Goal: Information Seeking & Learning: Learn about a topic

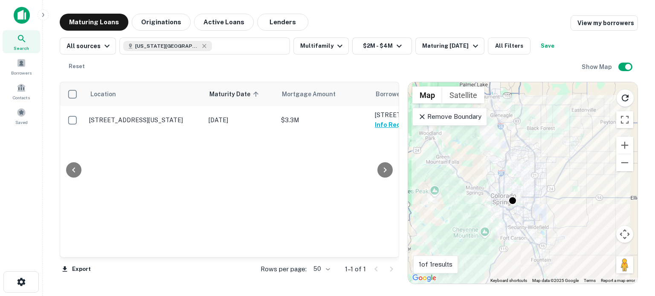
scroll to position [0, 53]
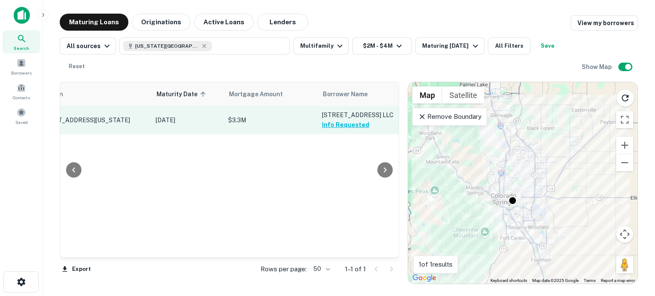
click at [346, 125] on button "Info Requested" at bounding box center [345, 125] width 47 height 10
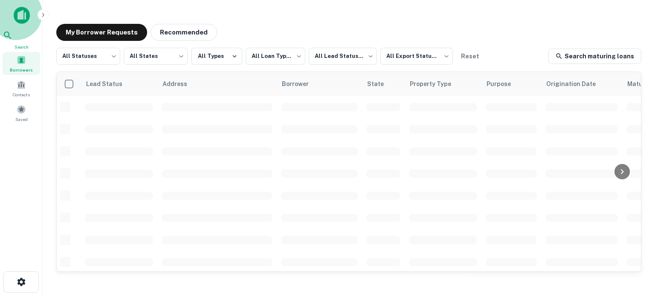
click at [13, 41] on icon at bounding box center [8, 35] width 10 height 10
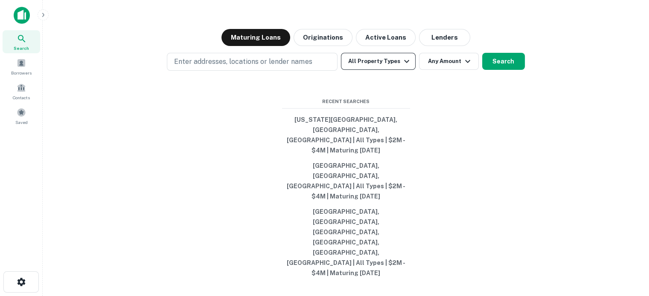
click at [390, 70] on button "All Property Types" at bounding box center [378, 61] width 74 height 17
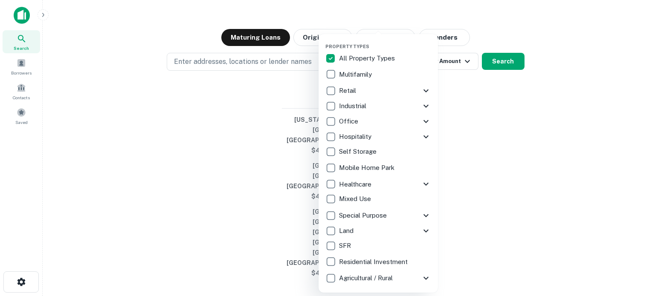
click at [366, 70] on p "Multifamily" at bounding box center [356, 75] width 35 height 10
click at [502, 68] on div at bounding box center [327, 148] width 655 height 296
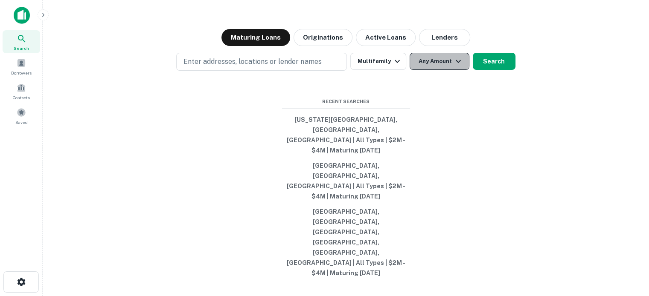
click at [454, 70] on button "Any Amount" at bounding box center [440, 61] width 60 height 17
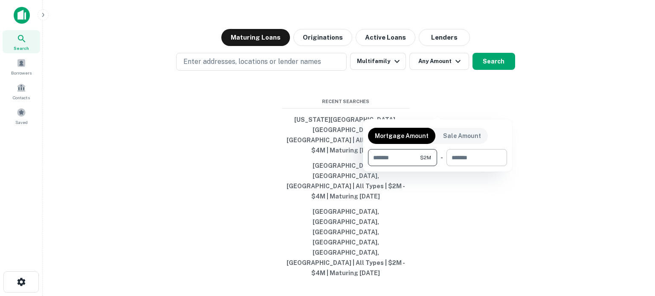
type input "*******"
click at [477, 162] on input "number" at bounding box center [474, 157] width 55 height 17
type input "*******"
click at [554, 156] on div at bounding box center [327, 148] width 655 height 296
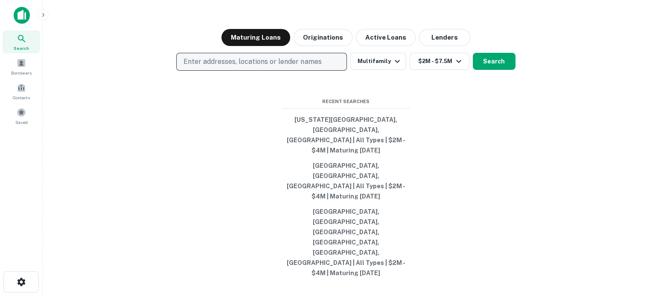
click at [312, 67] on p "Enter addresses, locations or lender names" at bounding box center [252, 62] width 138 height 10
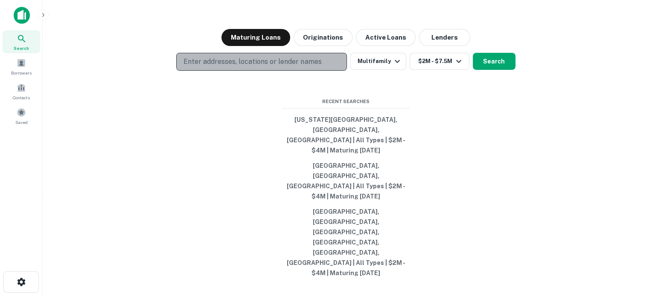
click at [312, 67] on p "Enter addresses, locations or lender names" at bounding box center [252, 62] width 138 height 10
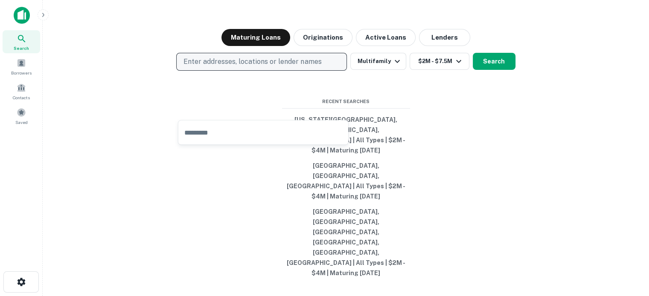
type input "*"
type input "******"
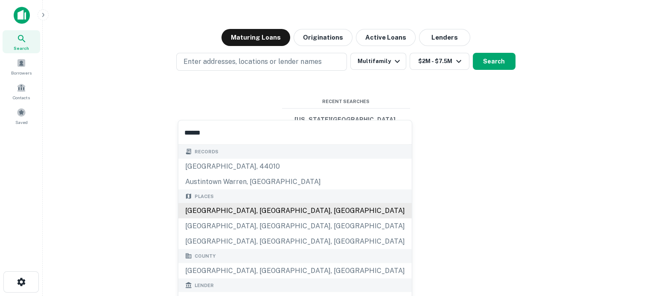
click at [232, 215] on div "[GEOGRAPHIC_DATA], [GEOGRAPHIC_DATA], [GEOGRAPHIC_DATA]" at bounding box center [294, 210] width 233 height 15
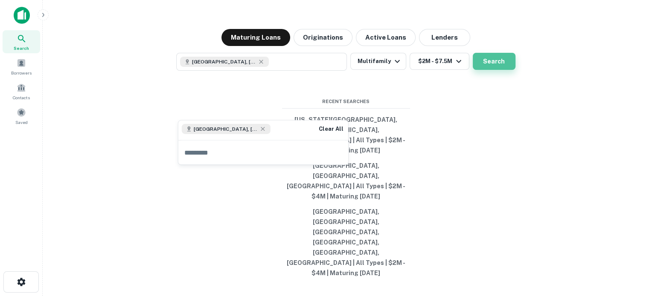
click at [501, 70] on button "Search" at bounding box center [494, 61] width 43 height 17
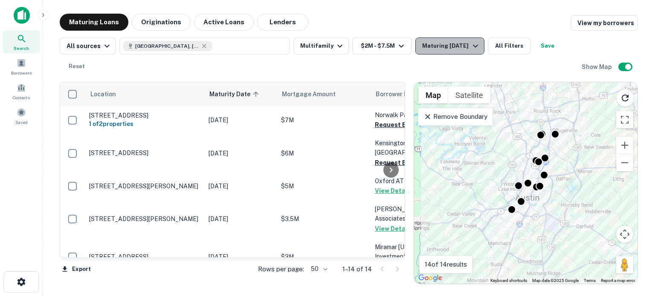
click at [430, 42] on div "Maturing [DATE]" at bounding box center [451, 46] width 58 height 10
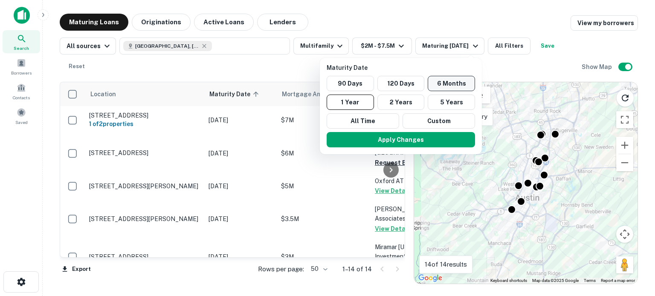
click at [442, 83] on button "6 Months" at bounding box center [451, 83] width 47 height 15
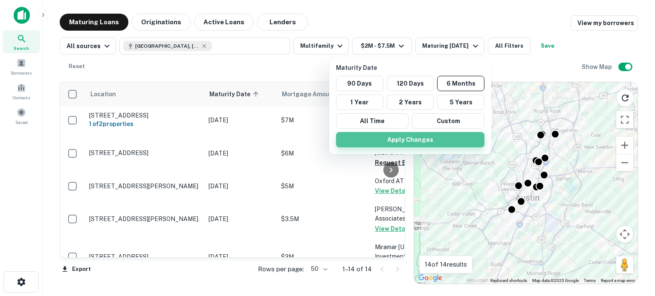
click at [402, 146] on button "Apply Changes" at bounding box center [410, 139] width 148 height 15
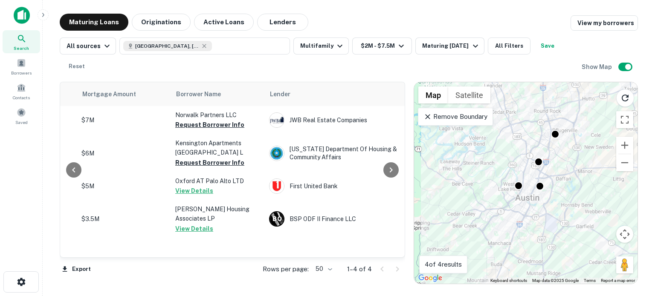
scroll to position [0, 209]
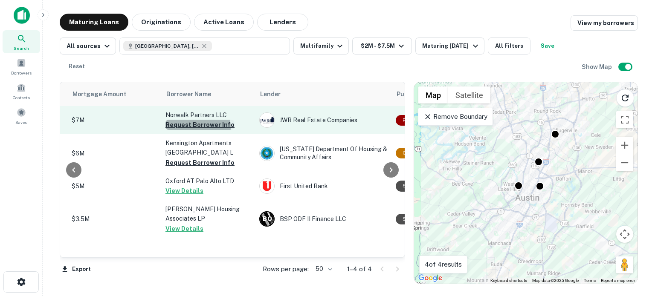
click at [193, 127] on button "Request Borrower Info" at bounding box center [200, 125] width 69 height 10
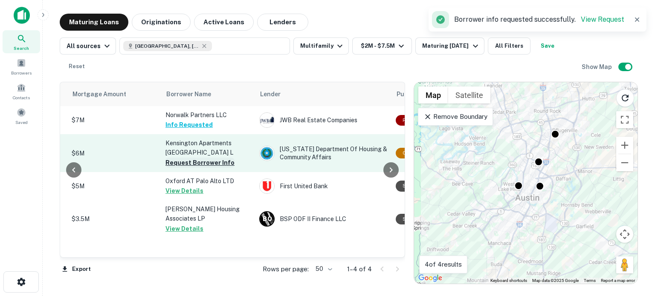
click at [188, 164] on button "Request Borrower Info" at bounding box center [200, 163] width 69 height 10
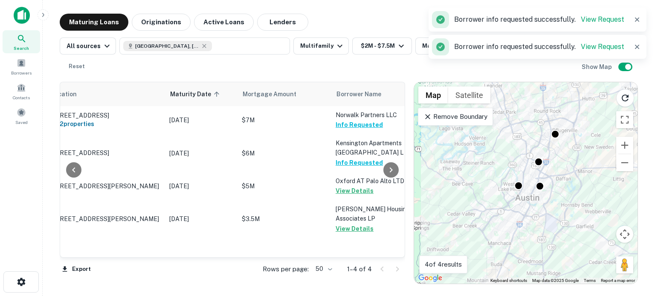
scroll to position [0, 0]
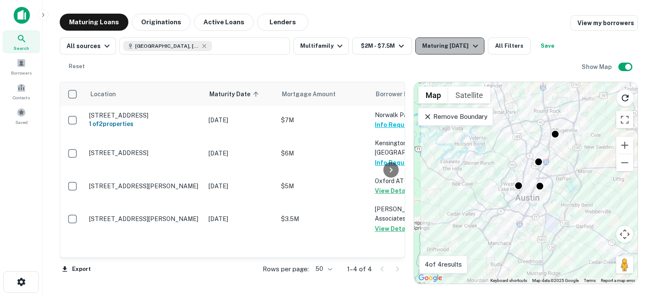
click at [436, 51] on button "Maturing [DATE]" at bounding box center [450, 46] width 69 height 17
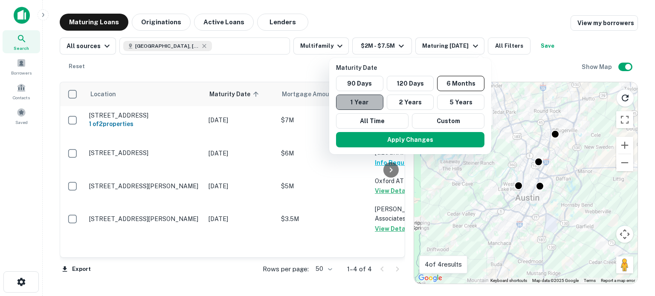
click at [380, 103] on button "1 Year" at bounding box center [359, 102] width 47 height 15
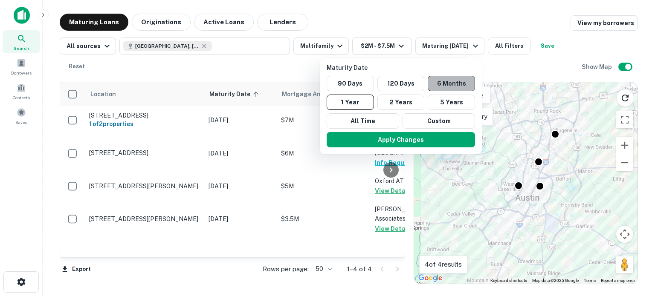
click at [448, 81] on button "6 Months" at bounding box center [451, 83] width 47 height 15
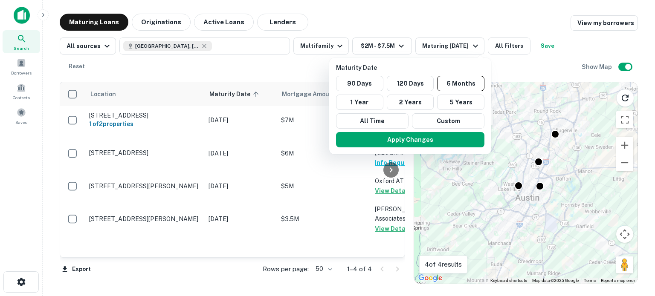
click at [398, 130] on div "Apply Changes" at bounding box center [410, 140] width 155 height 22
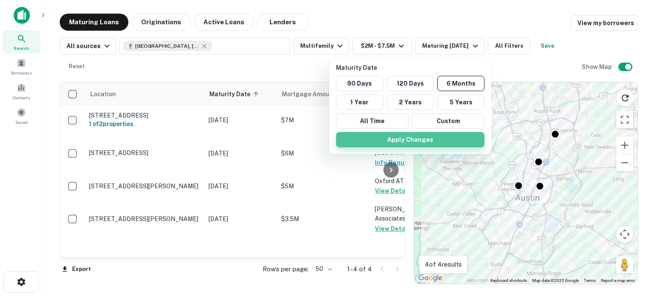
click at [398, 140] on button "Apply Changes" at bounding box center [410, 139] width 148 height 15
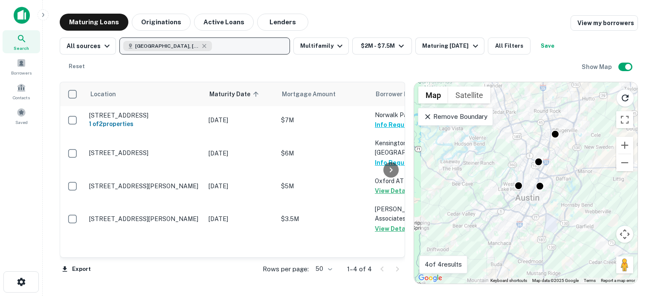
click at [249, 47] on button "[GEOGRAPHIC_DATA], [GEOGRAPHIC_DATA], [GEOGRAPHIC_DATA]" at bounding box center [204, 46] width 171 height 17
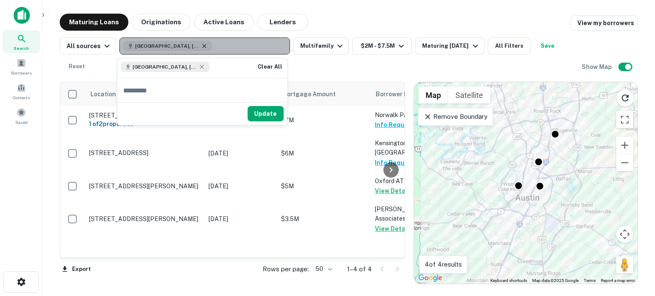
click at [201, 45] on icon "button" at bounding box center [204, 46] width 7 height 7
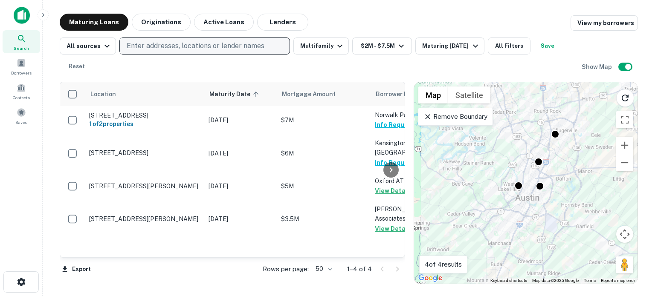
click at [178, 45] on p "Enter addresses, locations or lender names" at bounding box center [196, 46] width 138 height 10
type input "*****"
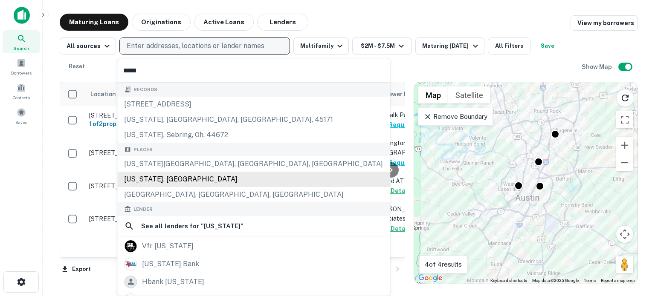
click at [157, 180] on div "[US_STATE], [GEOGRAPHIC_DATA]" at bounding box center [253, 179] width 273 height 15
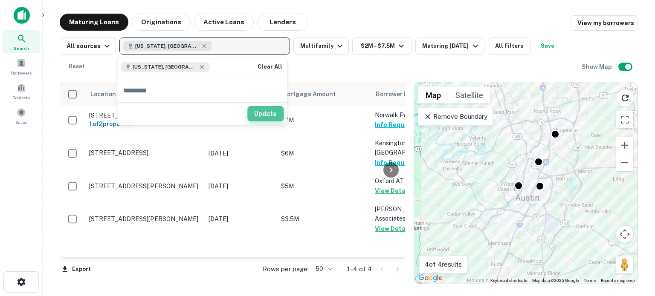
click at [263, 116] on button "Update" at bounding box center [265, 113] width 36 height 15
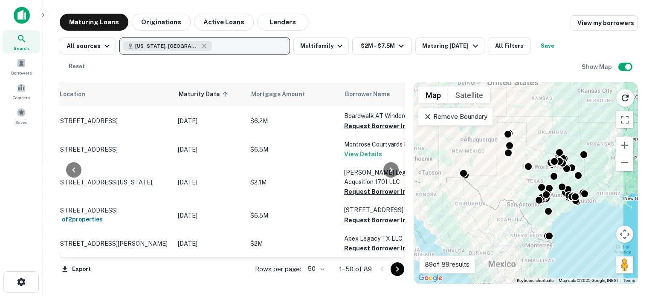
scroll to position [472, 46]
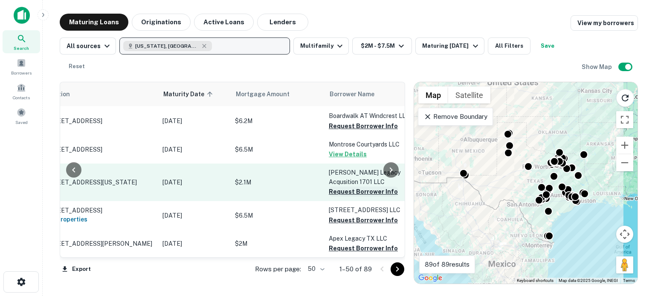
click at [338, 187] on button "Request Borrower Info" at bounding box center [363, 192] width 69 height 10
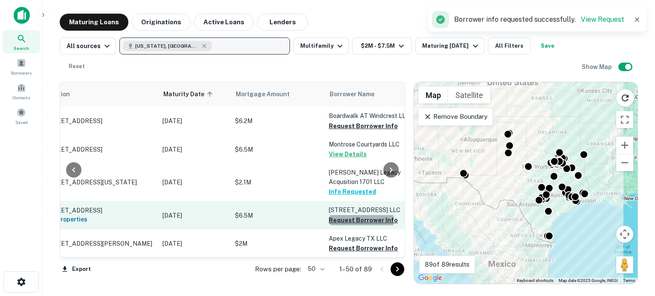
click at [349, 215] on button "Request Borrower Info" at bounding box center [363, 220] width 69 height 10
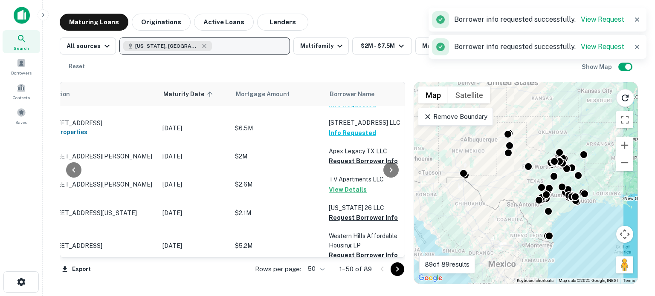
scroll to position [553, 46]
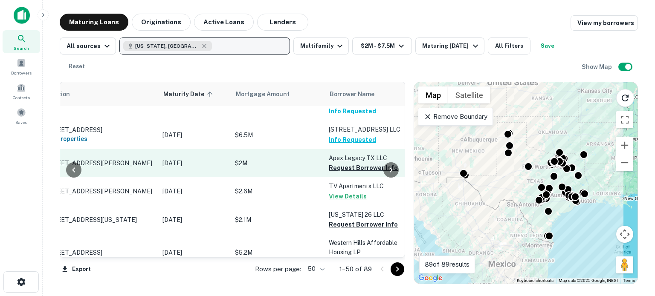
click at [351, 165] on td "Apex Legacy TX LLC Request Borrower Info" at bounding box center [372, 163] width 94 height 28
click at [349, 163] on button "Request Borrower Info" at bounding box center [363, 168] width 69 height 10
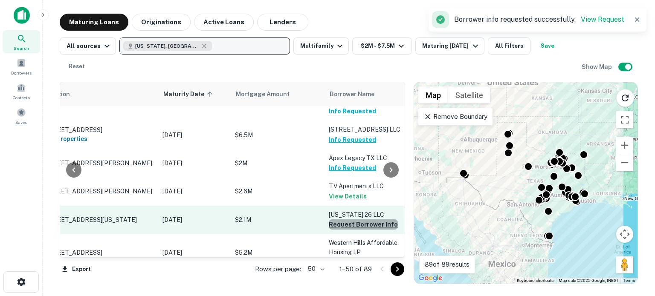
click at [365, 220] on button "Request Borrower Info" at bounding box center [363, 225] width 69 height 10
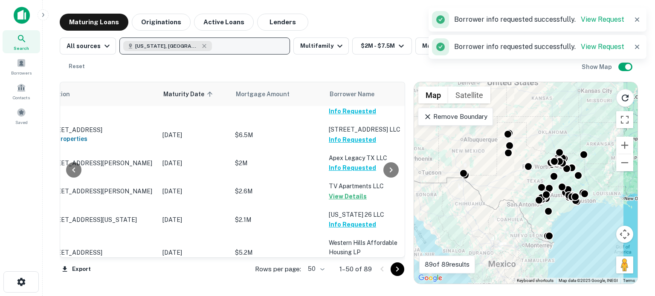
drag, startPoint x: 398, startPoint y: 153, endPoint x: 399, endPoint y: 166, distance: 12.9
click at [399, 166] on div at bounding box center [391, 169] width 17 height 175
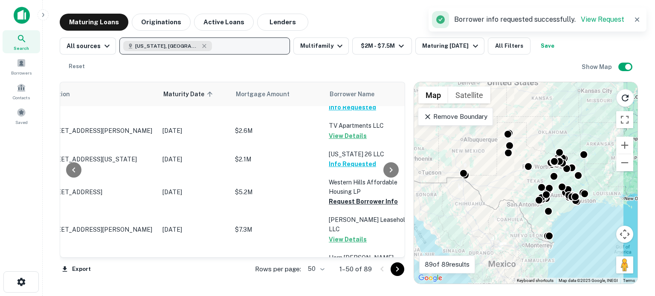
scroll to position [631, 46]
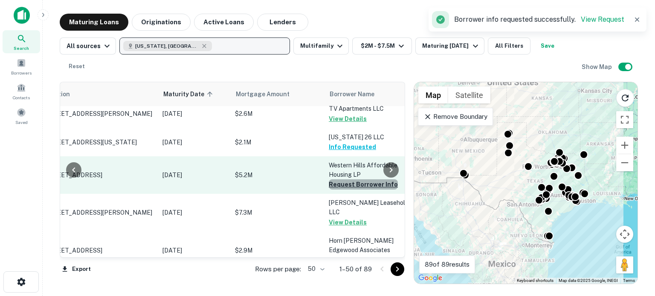
click at [366, 180] on button "Request Borrower Info" at bounding box center [363, 185] width 69 height 10
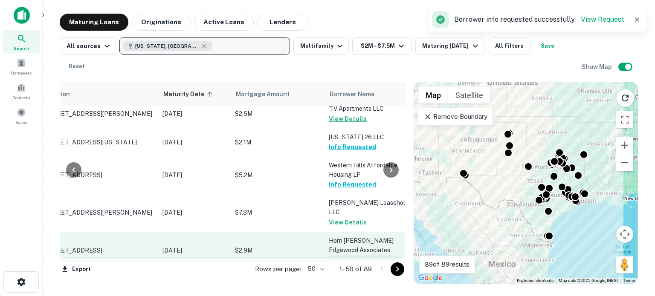
click at [363, 255] on button "Request Borrower Info" at bounding box center [363, 260] width 69 height 10
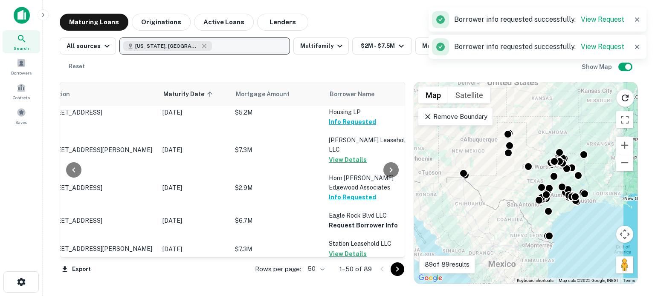
scroll to position [699, 46]
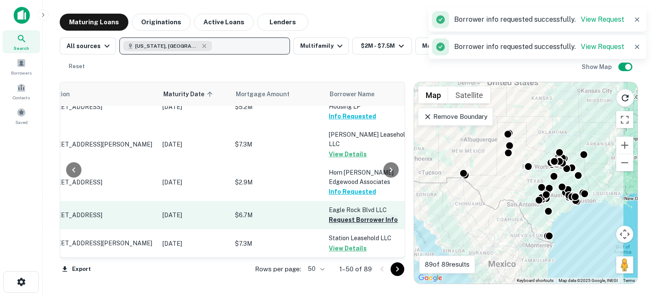
click at [370, 215] on button "Request Borrower Info" at bounding box center [363, 220] width 69 height 10
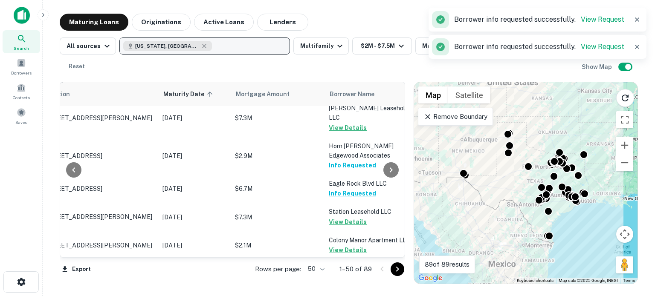
scroll to position [733, 46]
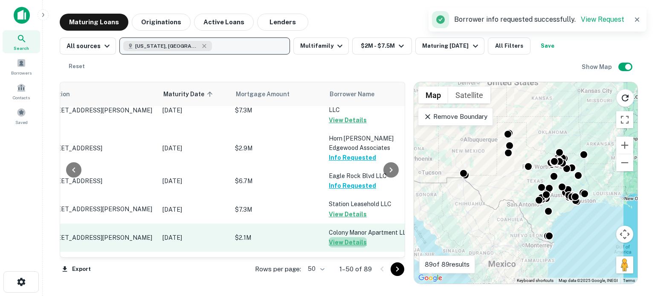
click at [361, 238] on button "View Details" at bounding box center [348, 243] width 38 height 10
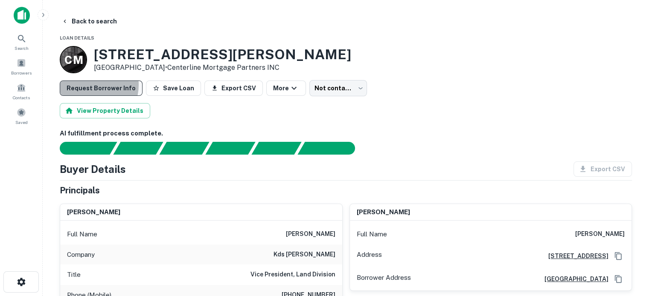
click at [87, 85] on button "Request Borrower Info" at bounding box center [101, 88] width 83 height 15
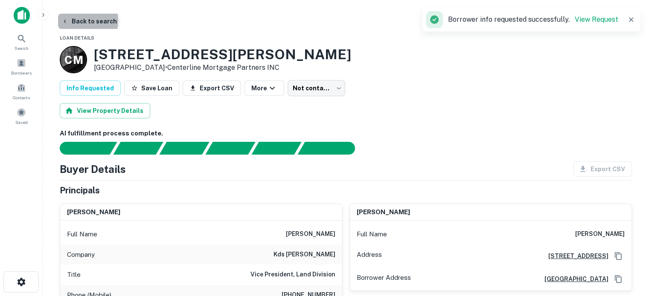
click at [76, 20] on button "Back to search" at bounding box center [89, 21] width 62 height 15
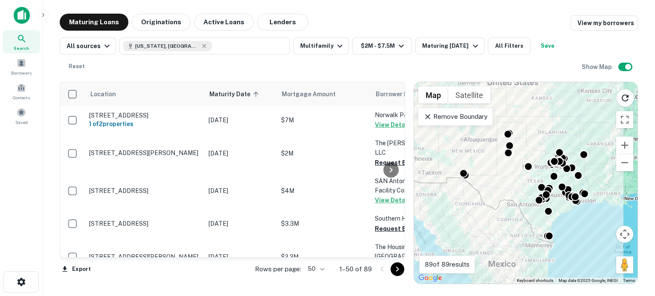
click at [392, 254] on div at bounding box center [391, 169] width 17 height 175
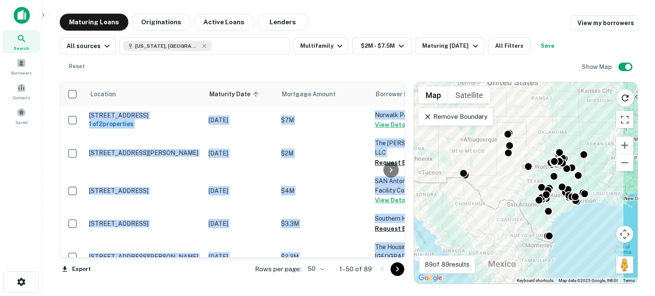
click at [392, 254] on div at bounding box center [391, 169] width 17 height 175
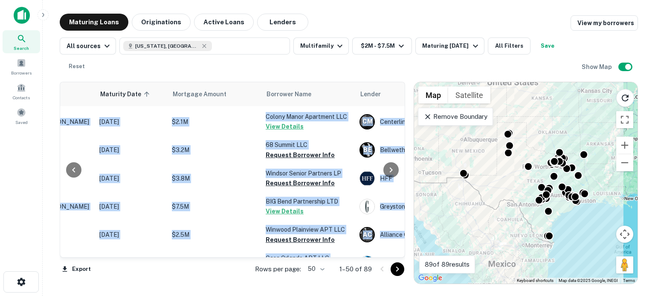
scroll to position [853, 109]
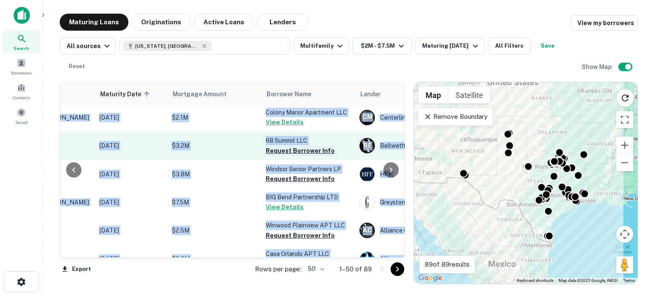
click at [316, 146] on button "Request Borrower Info" at bounding box center [300, 151] width 69 height 10
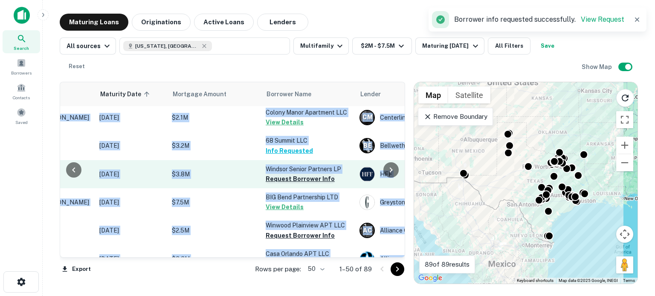
click at [301, 174] on button "Request Borrower Info" at bounding box center [300, 179] width 69 height 10
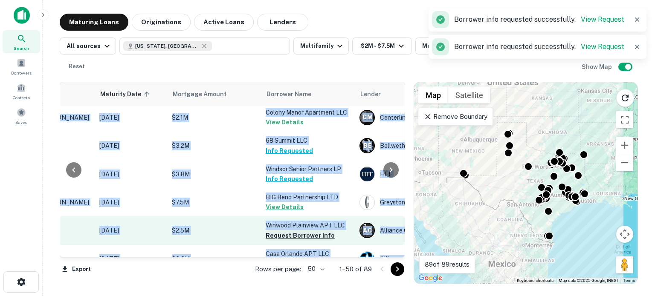
click at [294, 231] on button "Request Borrower Info" at bounding box center [300, 236] width 69 height 10
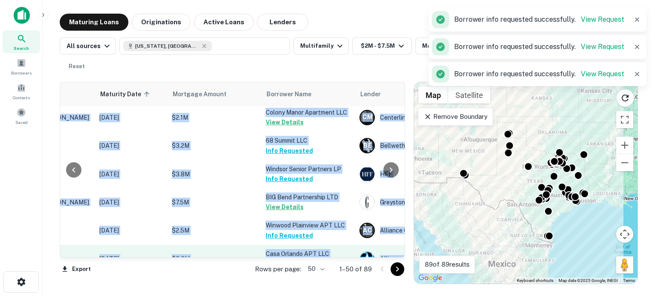
click at [292, 259] on button "Request Borrower Info" at bounding box center [300, 264] width 69 height 10
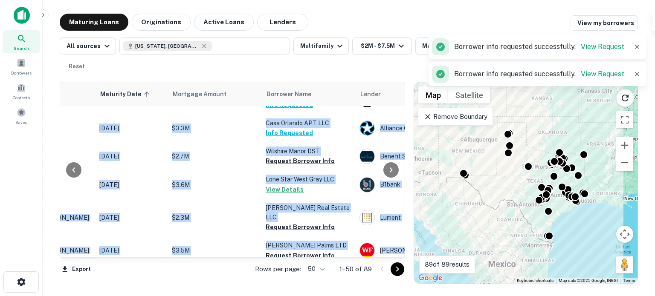
scroll to position [990, 109]
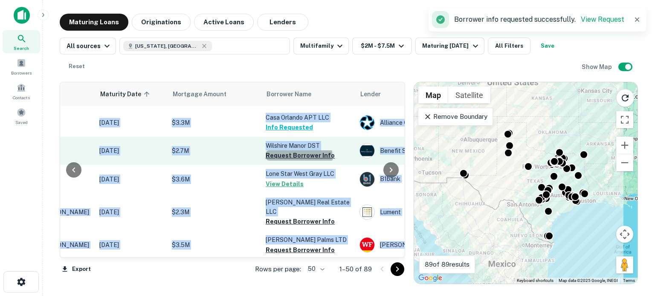
click at [299, 151] on button "Request Borrower Info" at bounding box center [300, 156] width 69 height 10
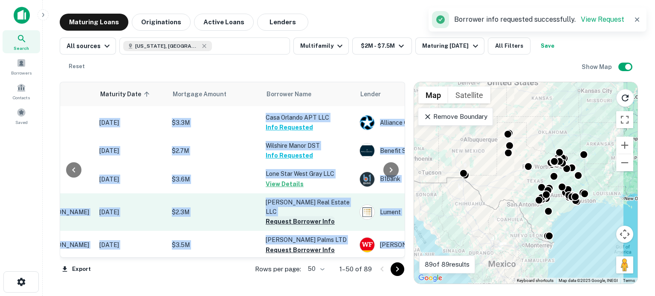
click at [288, 217] on button "Request Borrower Info" at bounding box center [300, 222] width 69 height 10
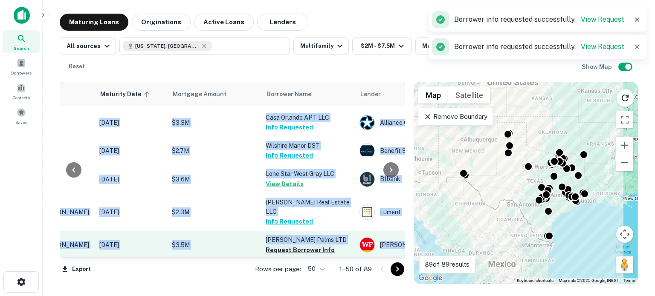
click at [285, 245] on button "Request Borrower Info" at bounding box center [300, 250] width 69 height 10
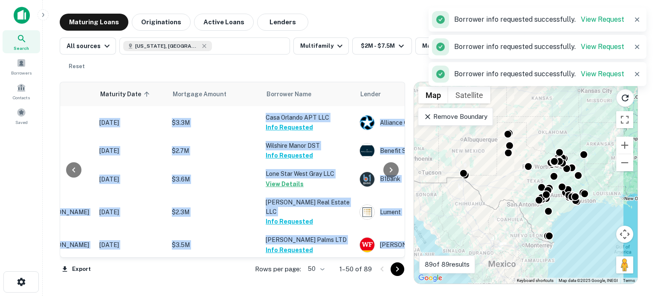
click at [399, 248] on div at bounding box center [391, 169] width 17 height 175
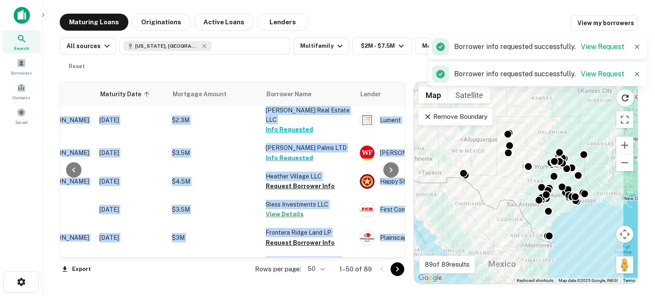
scroll to position [1092, 109]
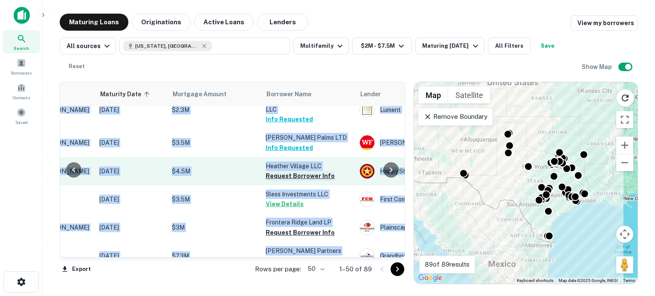
drag, startPoint x: 297, startPoint y: 160, endPoint x: 273, endPoint y: 155, distance: 24.3
click at [273, 171] on button "Request Borrower Info" at bounding box center [300, 176] width 69 height 10
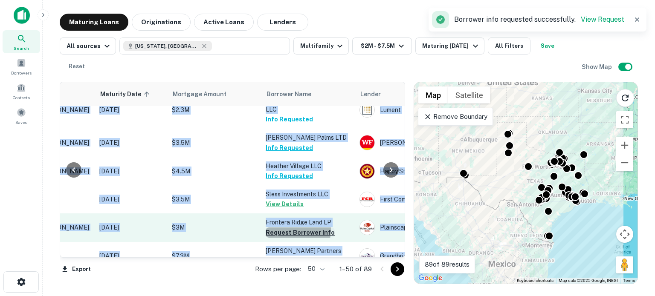
click at [287, 228] on button "Request Borrower Info" at bounding box center [300, 233] width 69 height 10
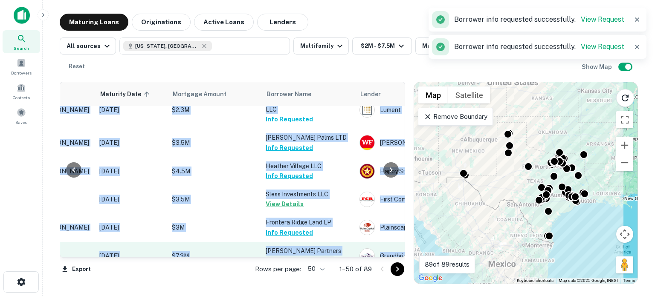
click at [289, 256] on button "Request Borrower Info" at bounding box center [300, 261] width 69 height 10
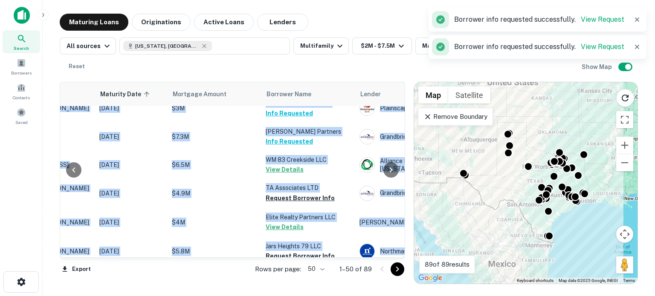
scroll to position [1229, 109]
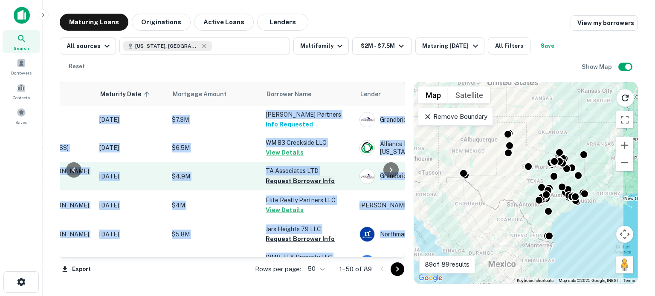
click at [294, 176] on button "Request Borrower Info" at bounding box center [300, 181] width 69 height 10
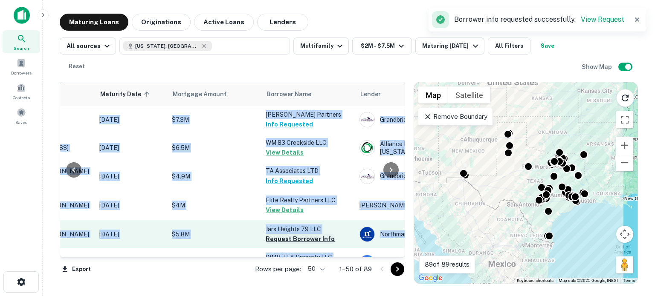
click at [294, 234] on button "Request Borrower Info" at bounding box center [300, 239] width 69 height 10
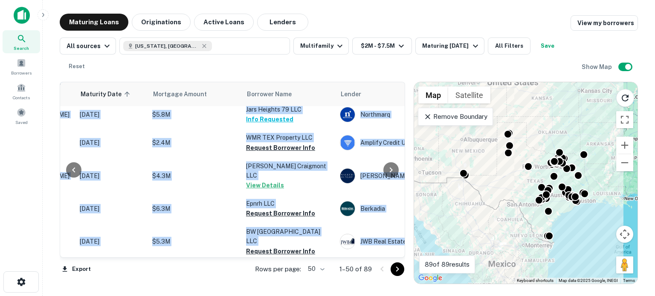
scroll to position [1349, 124]
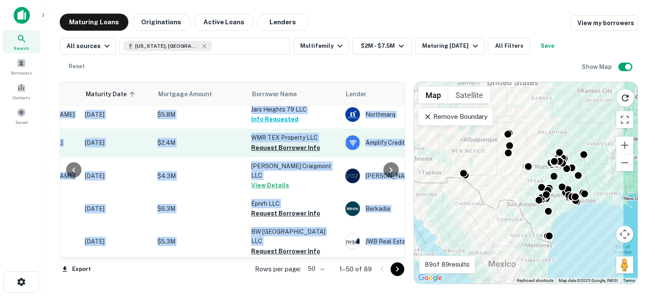
click at [291, 143] on button "Request Borrower Info" at bounding box center [285, 148] width 69 height 10
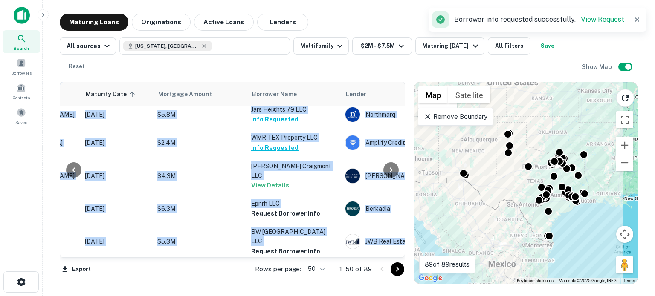
click at [399, 87] on div at bounding box center [391, 169] width 17 height 175
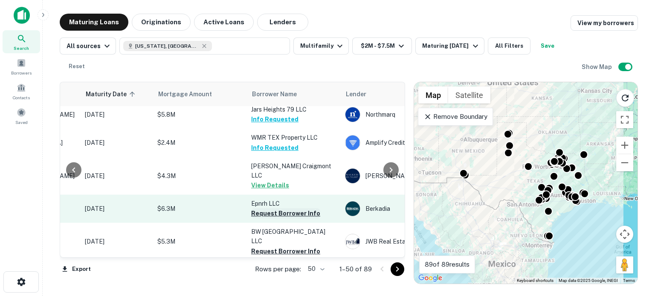
click at [265, 209] on button "Request Borrower Info" at bounding box center [285, 214] width 69 height 10
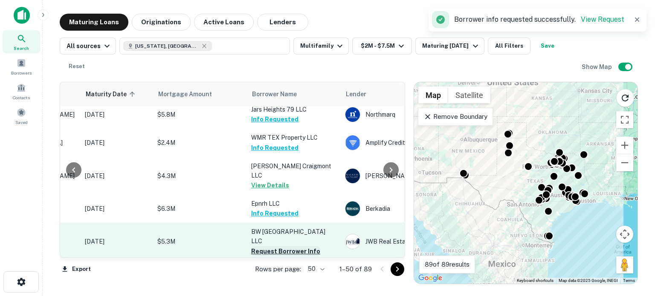
click at [268, 247] on button "Request Borrower Info" at bounding box center [285, 252] width 69 height 10
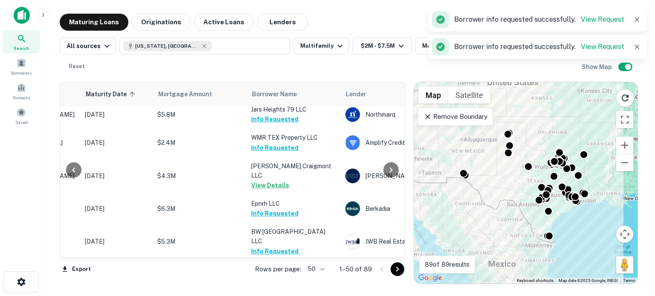
click at [269, 275] on button "Request Borrower Info" at bounding box center [285, 280] width 69 height 10
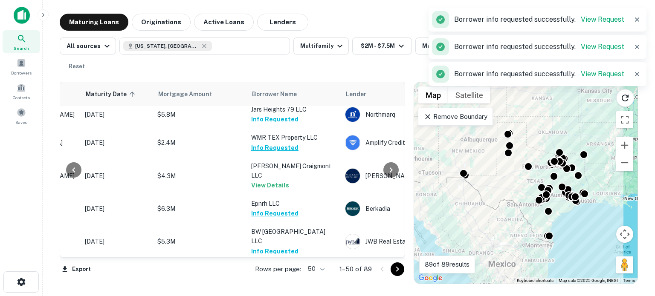
click at [398, 269] on icon "Go to next page" at bounding box center [397, 269] width 3 height 5
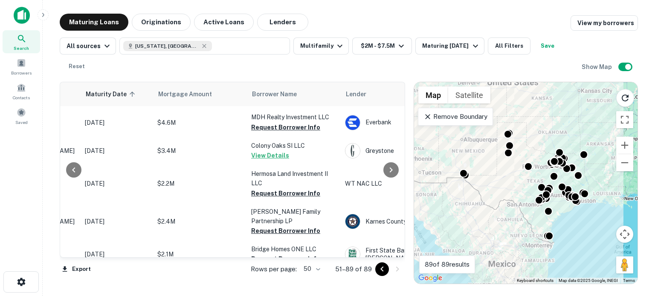
scroll to position [0, 124]
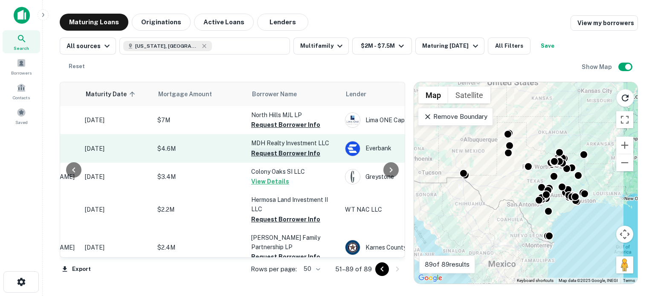
drag, startPoint x: 273, startPoint y: 125, endPoint x: 261, endPoint y: 152, distance: 30.2
click at [261, 152] on button "Request Borrower Info" at bounding box center [285, 153] width 69 height 10
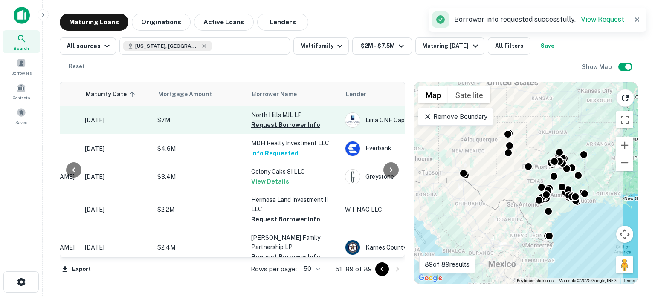
click at [260, 128] on button "Request Borrower Info" at bounding box center [285, 125] width 69 height 10
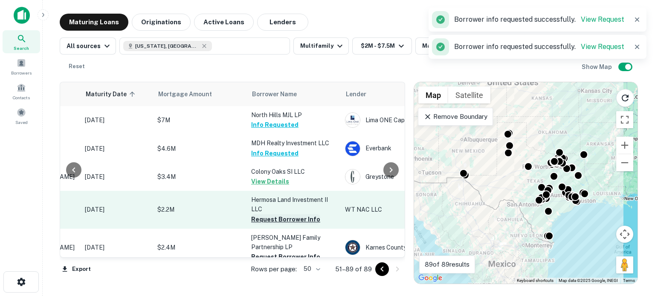
click at [268, 218] on button "Request Borrower Info" at bounding box center [285, 220] width 69 height 10
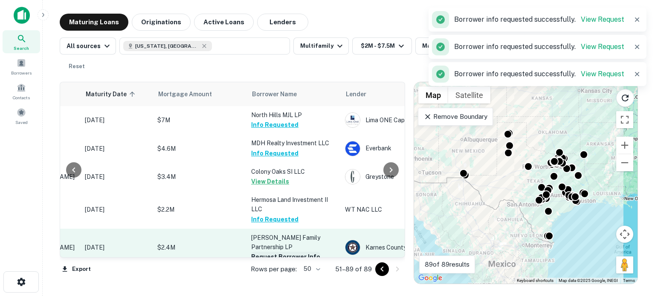
click at [278, 252] on button "Request Borrower Info" at bounding box center [285, 257] width 69 height 10
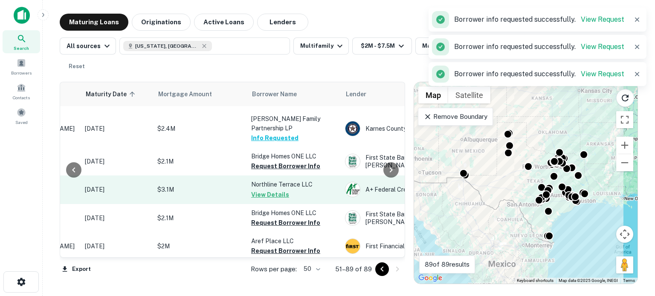
scroll to position [119, 124]
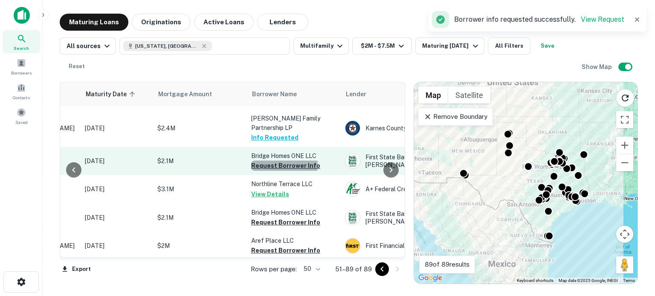
drag, startPoint x: 291, startPoint y: 162, endPoint x: 285, endPoint y: 157, distance: 7.9
click at [285, 161] on button "Request Borrower Info" at bounding box center [285, 166] width 69 height 10
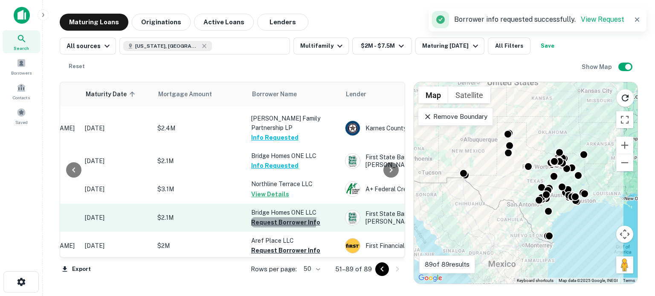
click at [281, 218] on button "Request Borrower Info" at bounding box center [285, 223] width 69 height 10
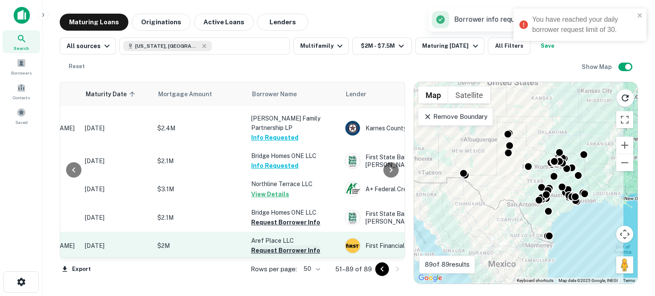
click at [279, 246] on button "Request Borrower Info" at bounding box center [285, 251] width 69 height 10
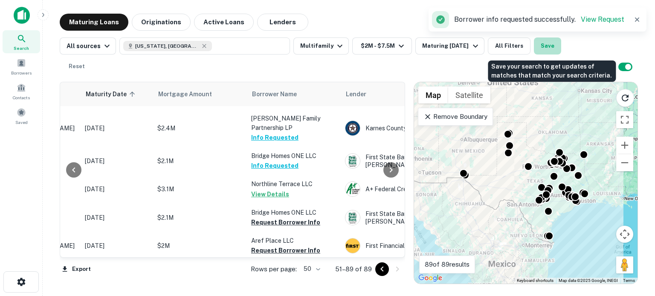
click at [549, 44] on button "Save" at bounding box center [547, 46] width 27 height 17
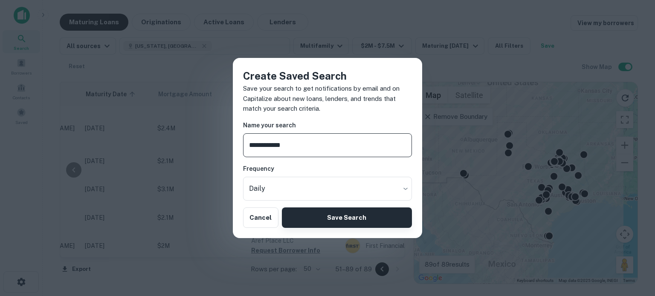
type input "**********"
click at [357, 210] on button "Save Search" at bounding box center [347, 218] width 130 height 20
